Goal: Communication & Community: Answer question/provide support

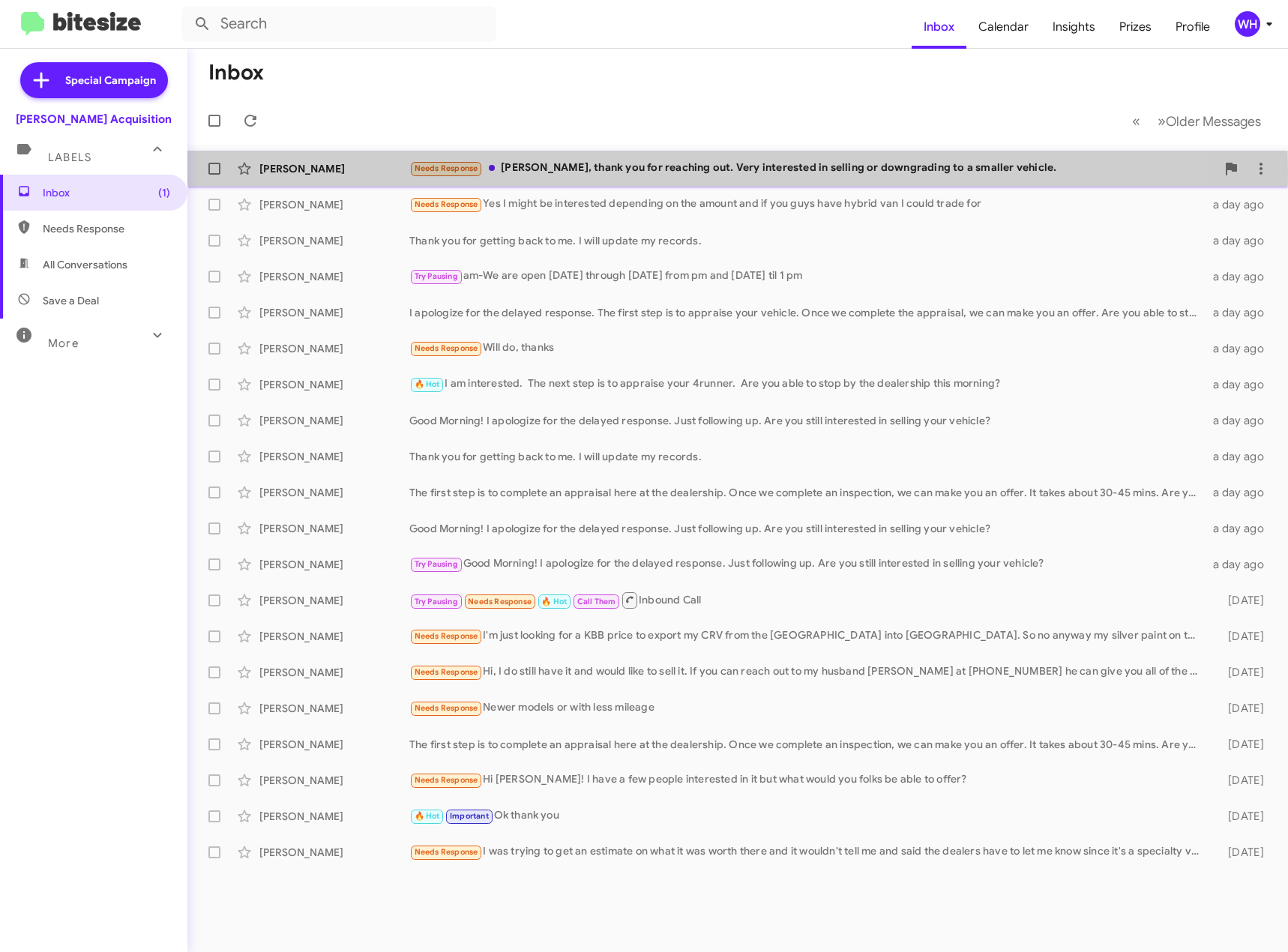
click at [295, 173] on div "[PERSON_NAME]" at bounding box center [334, 169] width 150 height 15
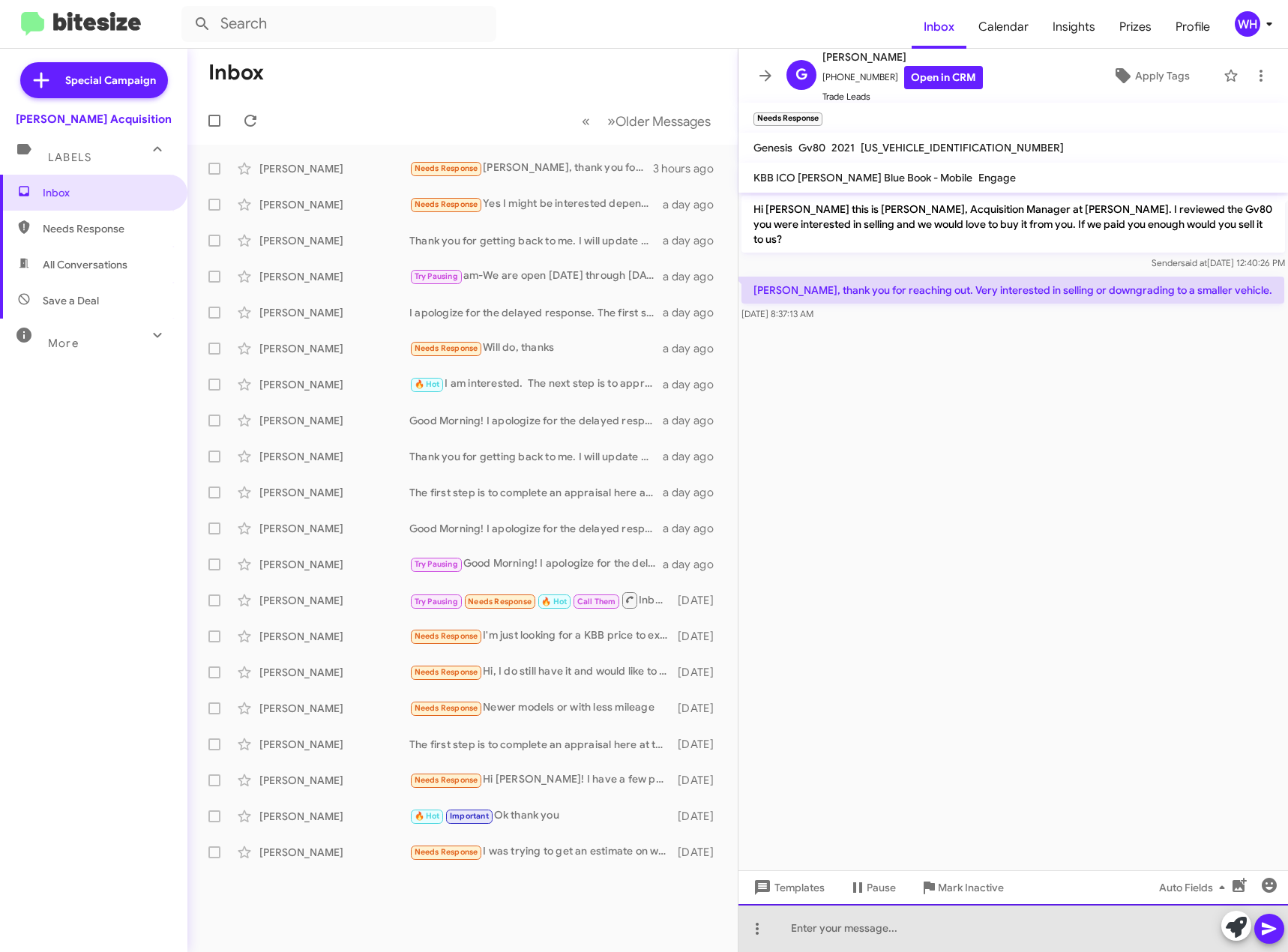
click at [834, 925] on div at bounding box center [1013, 929] width 550 height 48
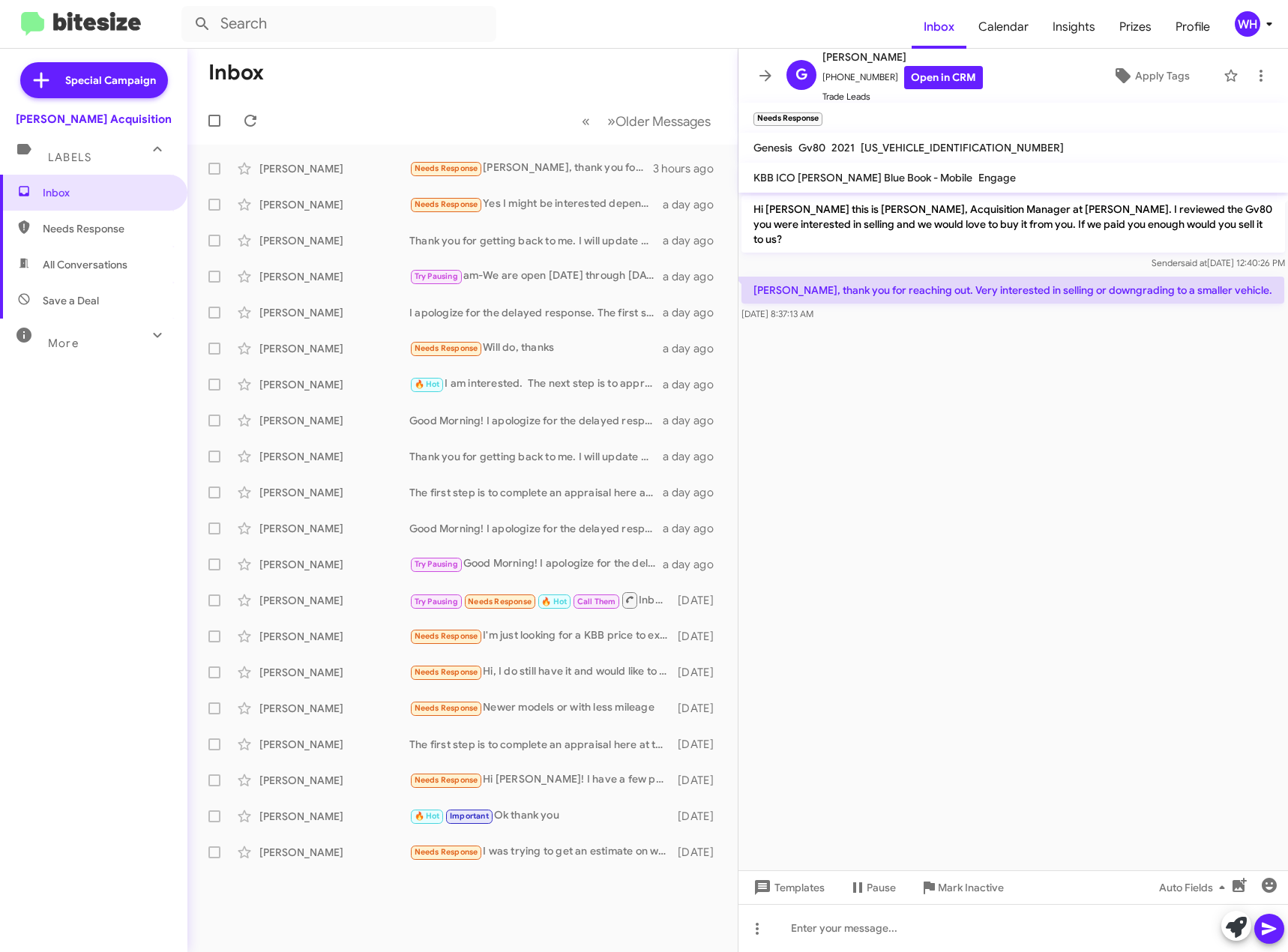
click at [949, 440] on cdk-virtual-scroll-viewport "Hi [PERSON_NAME] this is [PERSON_NAME], Acquisition Manager at [PERSON_NAME]. I…" at bounding box center [1013, 531] width 550 height 678
drag, startPoint x: 940, startPoint y: 434, endPoint x: 869, endPoint y: 421, distance: 72.2
drag, startPoint x: 869, startPoint y: 421, endPoint x: 1182, endPoint y: 371, distance: 317.0
click at [1182, 371] on cdk-virtual-scroll-viewport "Hi [PERSON_NAME] this is [PERSON_NAME], Acquisition Manager at [PERSON_NAME]. I…" at bounding box center [1013, 531] width 550 height 678
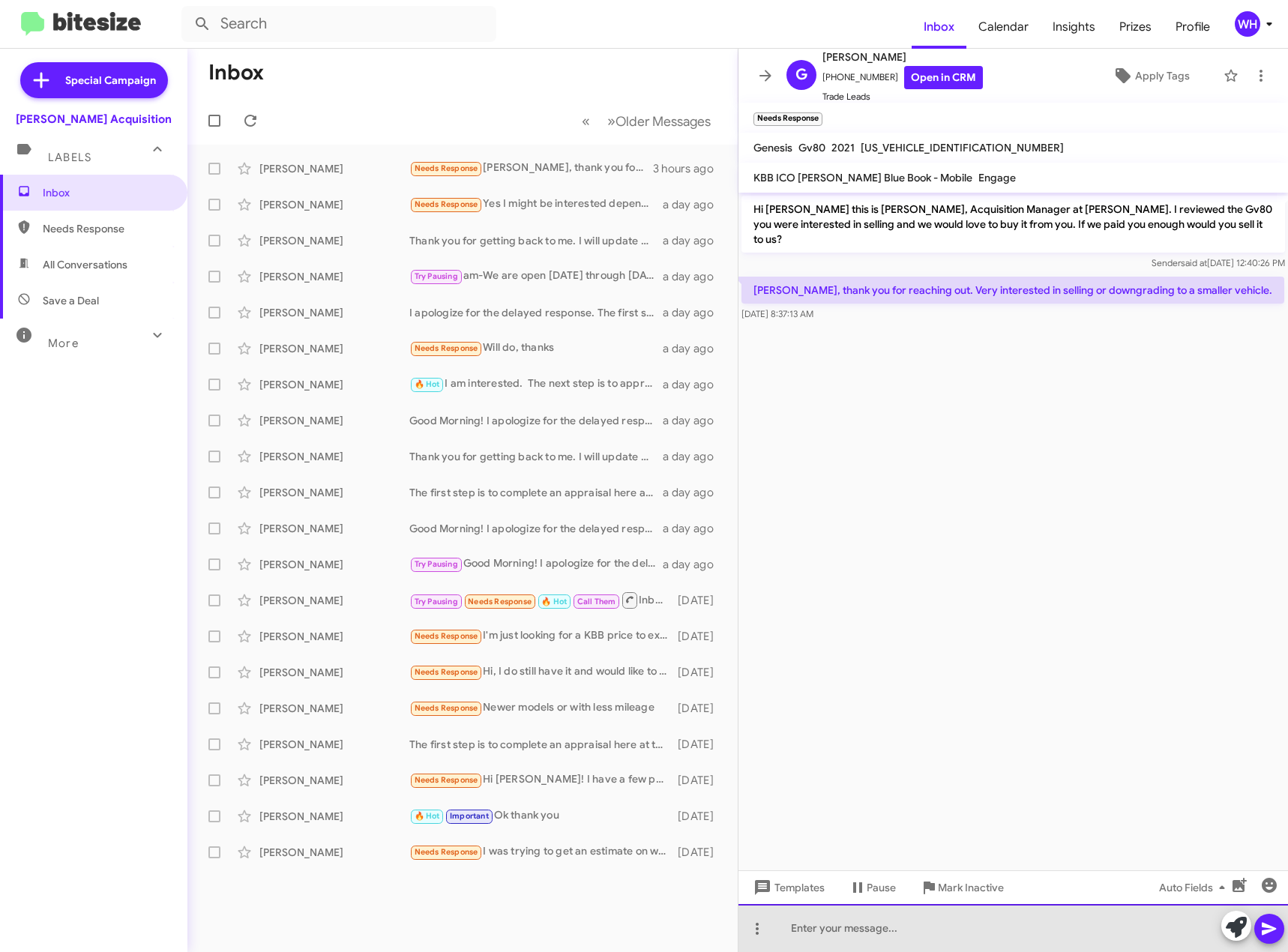
click at [807, 927] on div at bounding box center [1013, 929] width 550 height 48
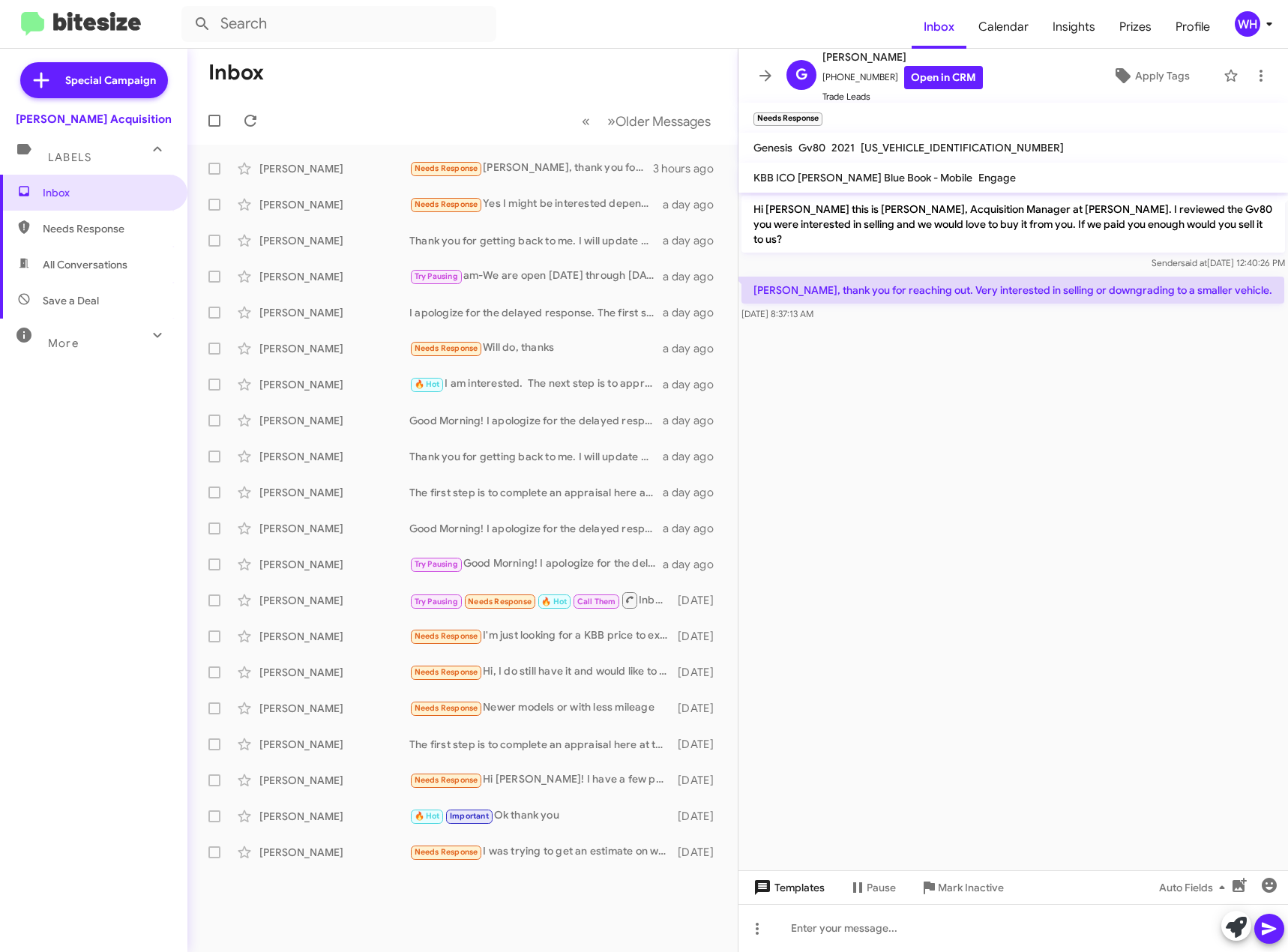
click at [815, 892] on span "Templates" at bounding box center [787, 888] width 74 height 27
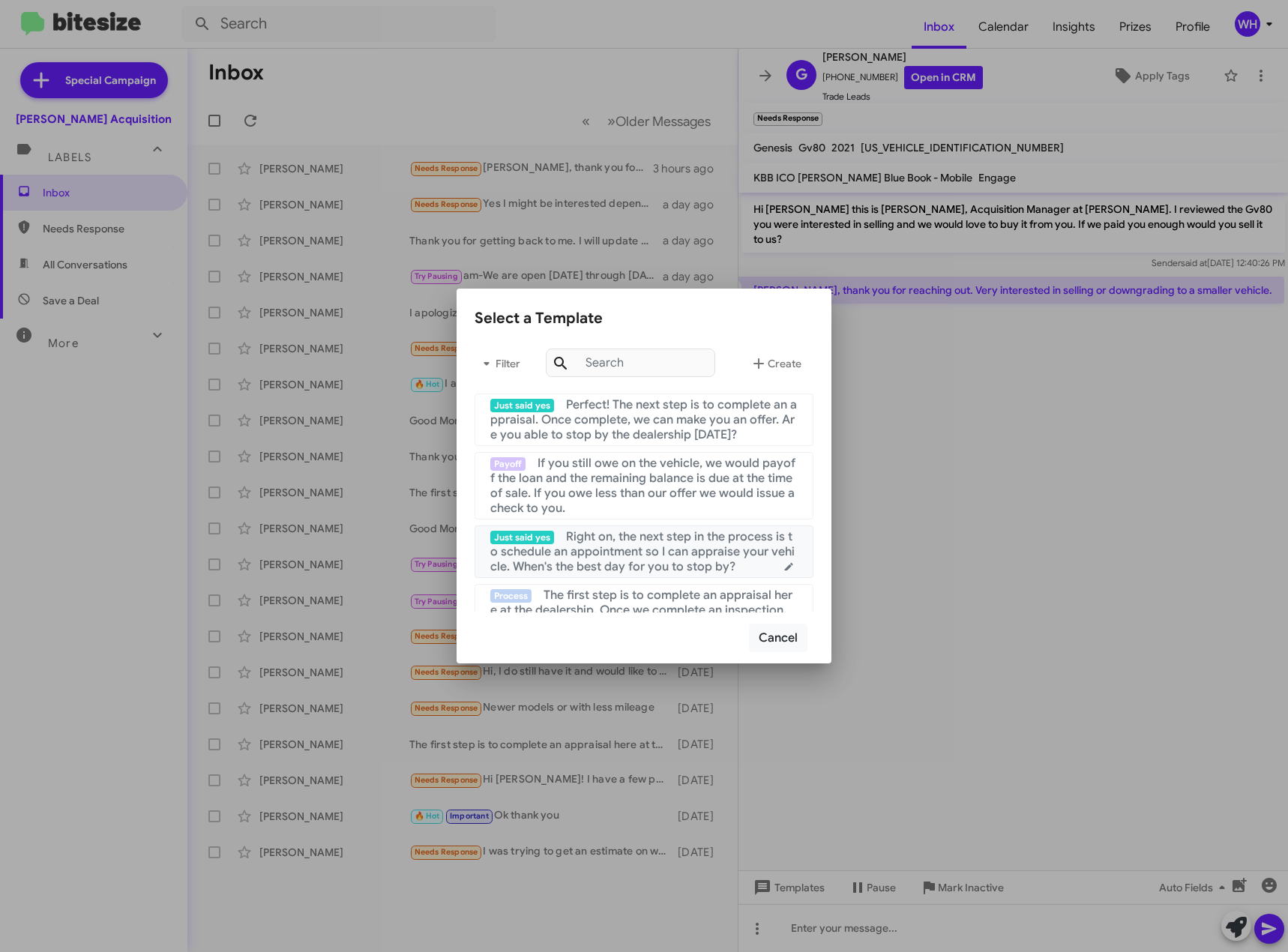
click at [660, 545] on span "Right on, the next step in the process is to schedule an appointment so I can a…" at bounding box center [643, 552] width 304 height 45
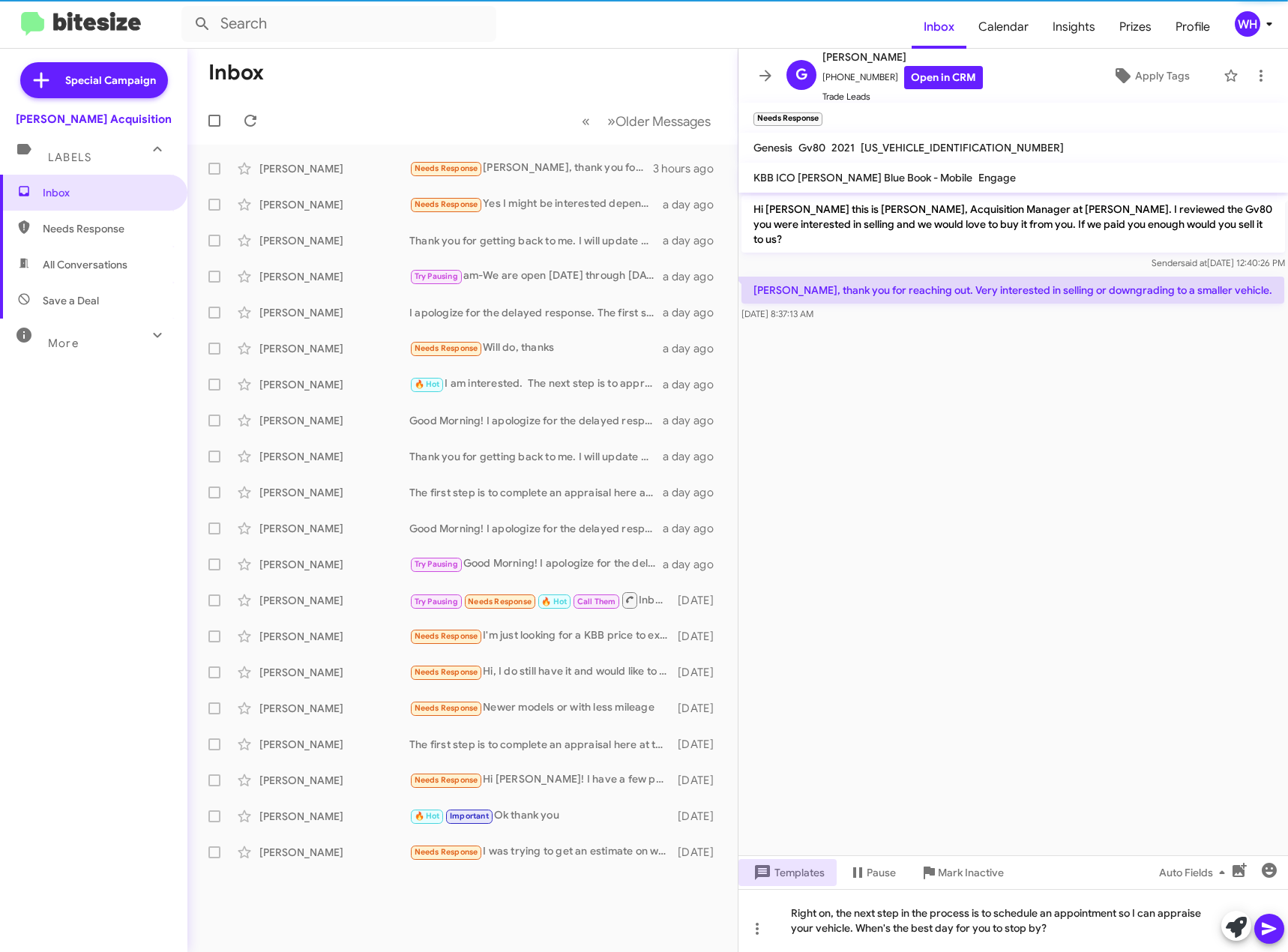
click at [1270, 926] on icon at bounding box center [1269, 929] width 14 height 12
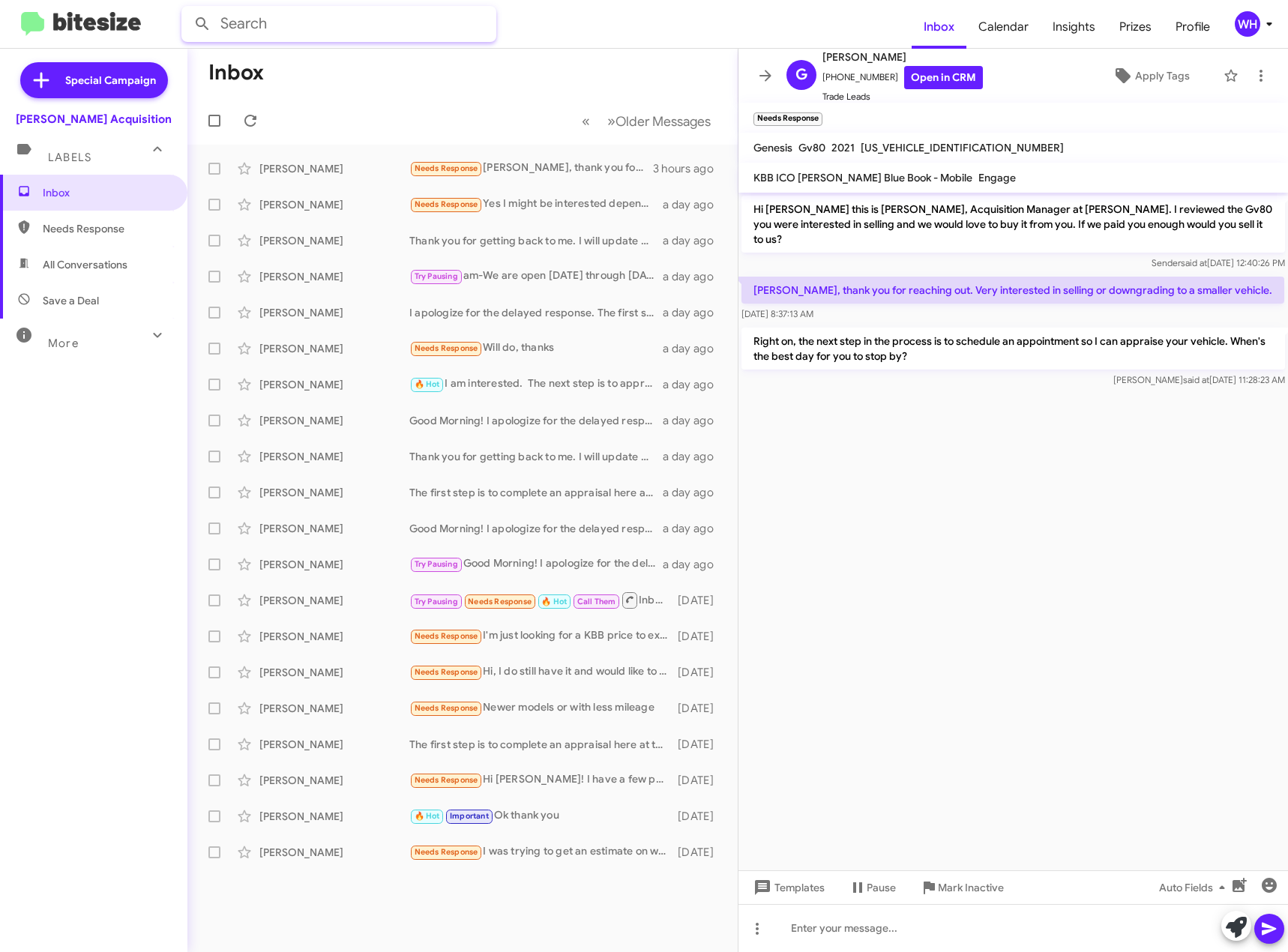
click at [363, 25] on input "text" at bounding box center [338, 23] width 315 height 36
type input "[PERSON_NAME]"
click at [187, 9] on button at bounding box center [202, 24] width 30 height 30
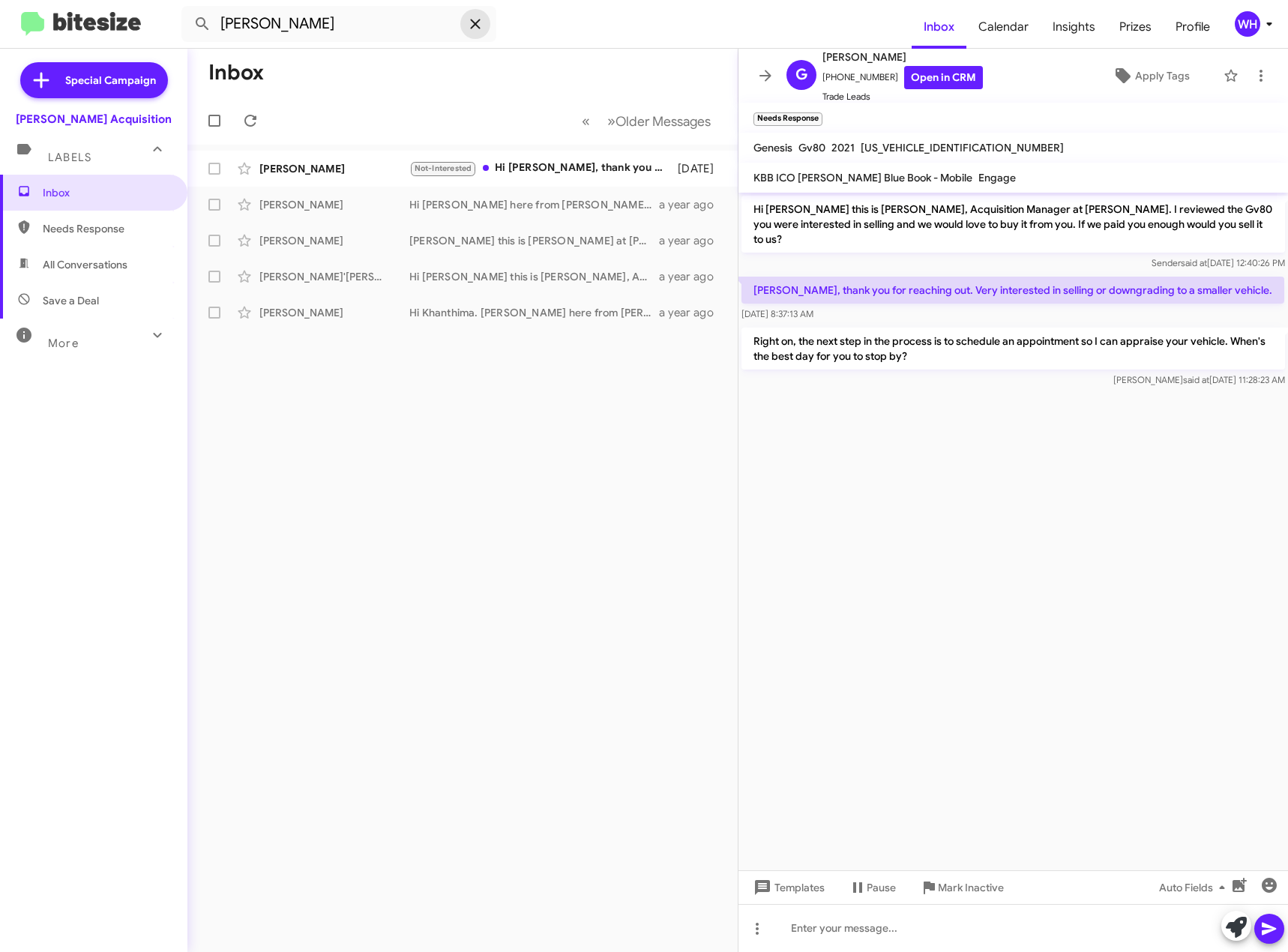
click at [481, 22] on icon at bounding box center [476, 24] width 18 height 18
